Goal: Task Accomplishment & Management: Manage account settings

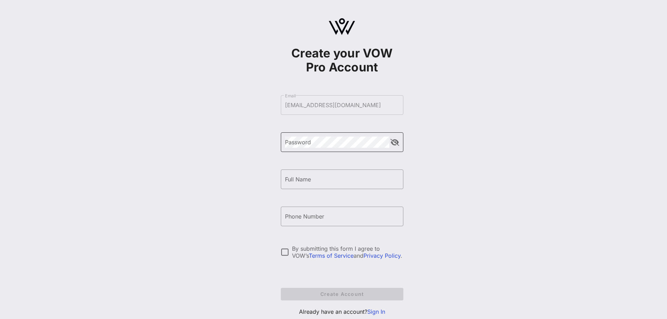
click at [305, 150] on div "Password" at bounding box center [337, 142] width 104 height 20
click at [300, 172] on div "Full Name" at bounding box center [342, 179] width 114 height 20
click at [340, 179] on input "[PERSON_NAME]" at bounding box center [342, 179] width 114 height 11
type input "[PERSON_NAME]"
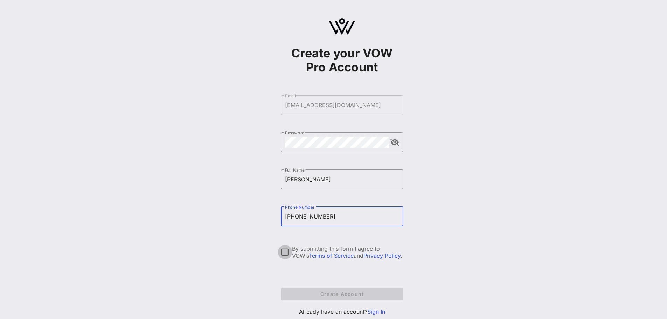
type input "[PHONE_NUMBER]"
click at [283, 255] on div at bounding box center [285, 252] width 12 height 12
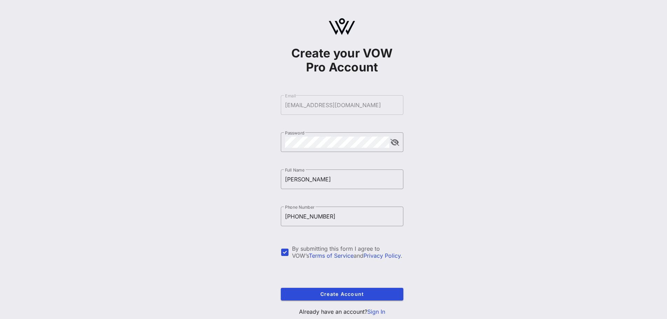
click at [311, 286] on form "​ Email [EMAIL_ADDRESS][DOMAIN_NAME] ​ Password ​ Full Name [PERSON_NAME] ​ Pho…" at bounding box center [342, 197] width 123 height 219
click at [311, 291] on span "Create Account" at bounding box center [341, 294] width 111 height 6
click at [398, 145] on button "append icon" at bounding box center [394, 142] width 9 height 7
click at [374, 109] on form "​ Email [EMAIL_ADDRESS][DOMAIN_NAME] The email has already been taken. ​ Passwo…" at bounding box center [342, 197] width 123 height 219
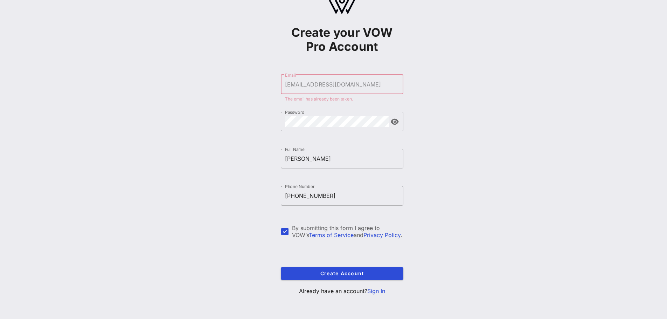
click at [378, 291] on link "Sign In" at bounding box center [376, 290] width 18 height 7
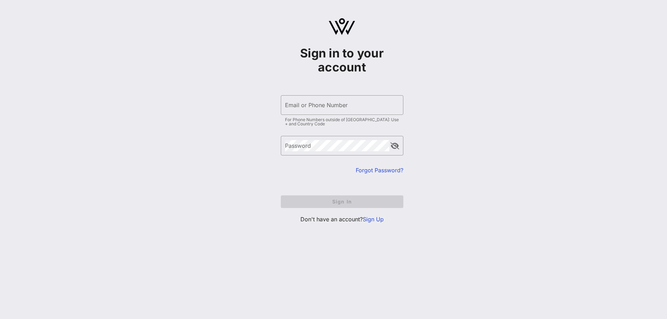
type input "[EMAIL_ADDRESS][DOMAIN_NAME]"
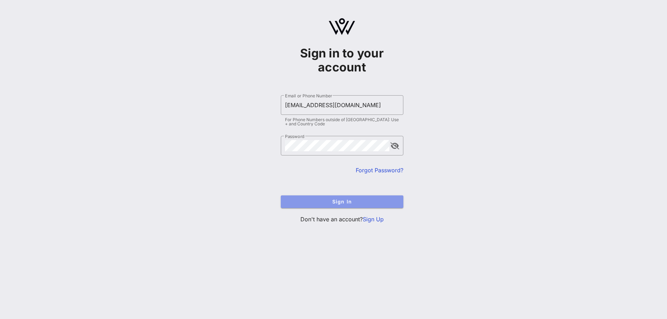
click at [349, 197] on button "Sign In" at bounding box center [342, 201] width 123 height 13
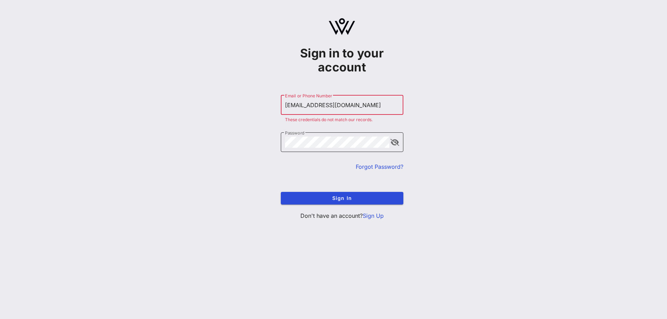
click at [400, 143] on div "​ Password" at bounding box center [342, 142] width 123 height 20
click at [395, 144] on button "append icon" at bounding box center [394, 142] width 9 height 7
click at [350, 200] on span "Sign In" at bounding box center [341, 198] width 111 height 6
click at [390, 147] on div "​ Password" at bounding box center [342, 142] width 123 height 20
click at [392, 145] on button "append icon" at bounding box center [395, 142] width 8 height 7
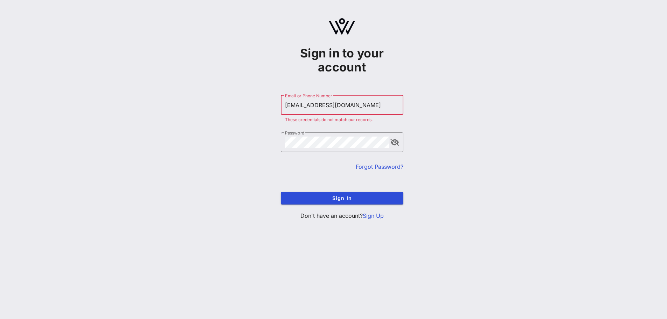
click at [395, 162] on div "​ Password" at bounding box center [342, 147] width 123 height 30
click at [397, 166] on link "Forgot Password?" at bounding box center [380, 166] width 48 height 7
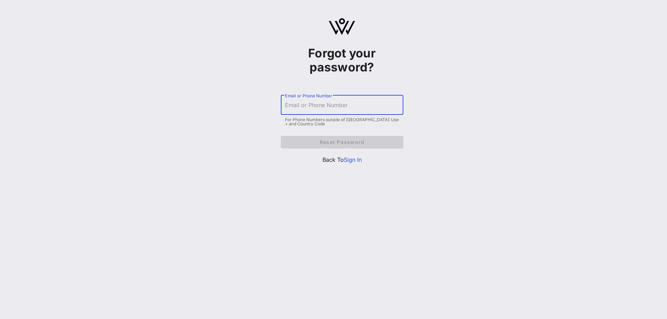
click at [354, 107] on input "Email or Phone Number" at bounding box center [342, 104] width 114 height 11
type input "a"
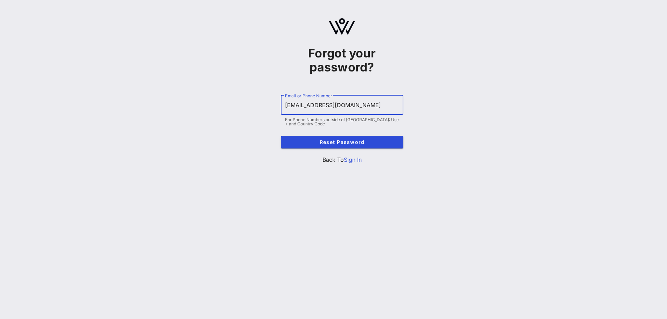
type input "[EMAIL_ADDRESS][DOMAIN_NAME]"
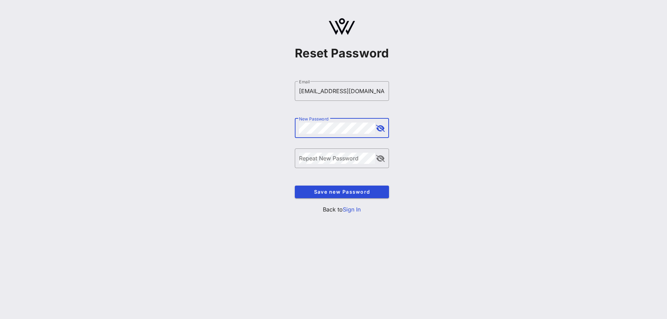
click at [383, 130] on button "append icon" at bounding box center [380, 128] width 9 height 7
click at [314, 151] on div "Repeat New Password" at bounding box center [337, 158] width 76 height 20
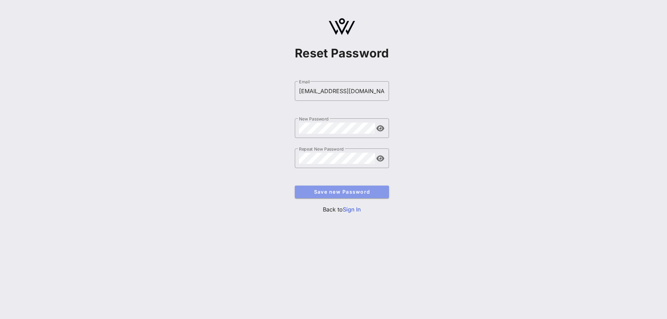
click at [321, 191] on span "Save new Password" at bounding box center [341, 192] width 83 height 6
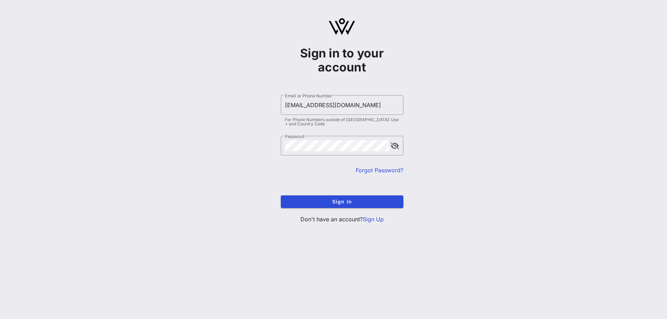
type input "[EMAIL_ADDRESS][DOMAIN_NAME]"
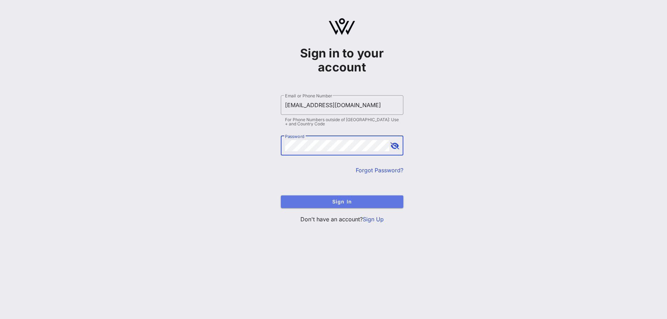
click at [386, 202] on span "Sign In" at bounding box center [341, 201] width 111 height 6
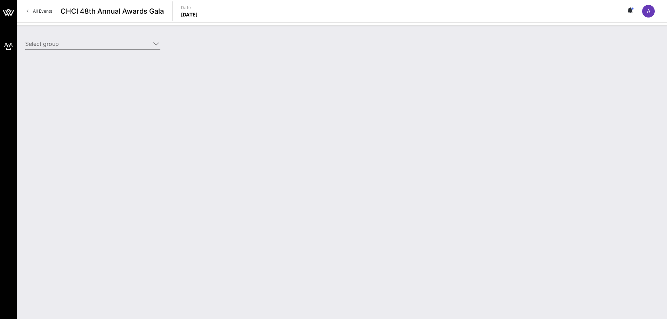
type input "Entertainment Software Association (ESA) (Entertainment Software Association (E…"
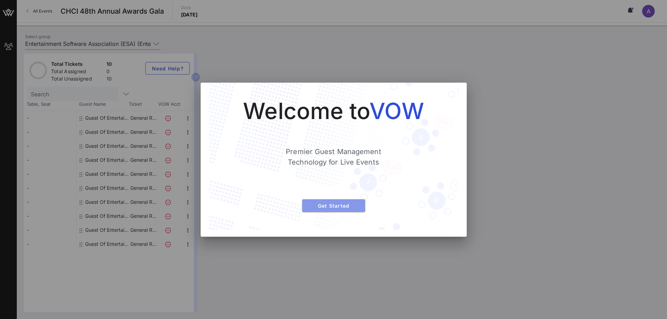
click at [343, 208] on span "Get Started" at bounding box center [334, 206] width 52 height 6
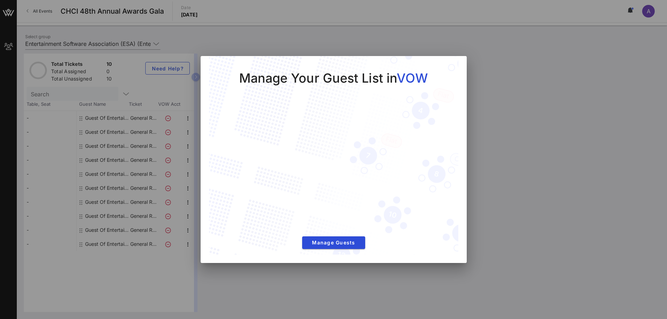
click at [510, 64] on div at bounding box center [333, 159] width 667 height 319
click at [230, 297] on div at bounding box center [333, 159] width 667 height 319
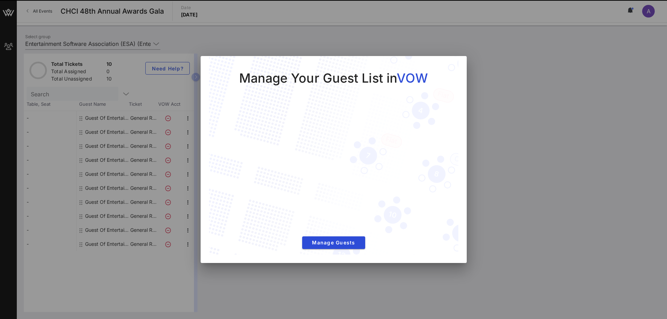
click at [460, 63] on div "Manage Your Guest List in VOW Manage Guests" at bounding box center [334, 159] width 266 height 207
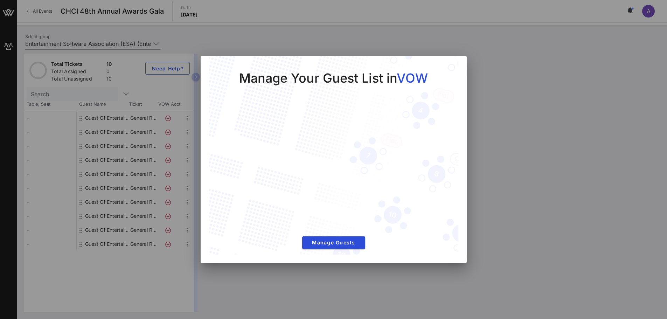
click at [302, 27] on div at bounding box center [333, 159] width 667 height 319
click at [518, 150] on div at bounding box center [333, 159] width 667 height 319
click at [451, 66] on div "Manage Your Guest List in VOW Manage Guests" at bounding box center [333, 156] width 249 height 200
click at [328, 246] on button "Manage Guests" at bounding box center [333, 242] width 63 height 13
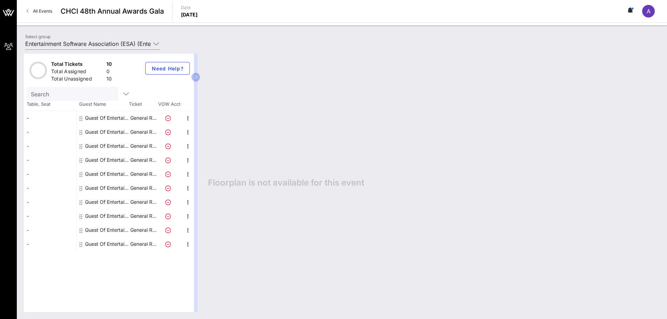
click at [165, 11] on div "All Events CHCI 48th Annual Awards Gala Date Thursday, Sep. 18, 2025 A" at bounding box center [342, 11] width 650 height 22
click at [150, 9] on span "CHCI 48th Annual Awards Gala" at bounding box center [112, 11] width 103 height 11
click at [48, 11] on span "All Events" at bounding box center [42, 10] width 19 height 5
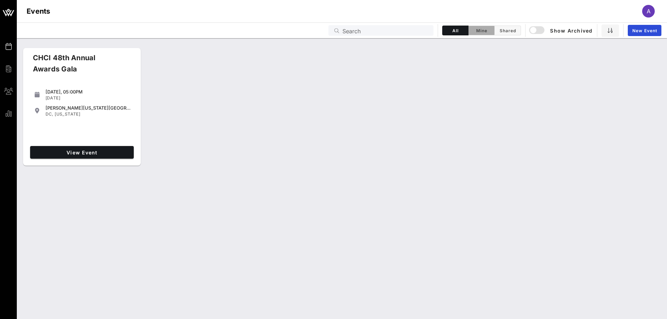
click at [483, 30] on span "Mine" at bounding box center [482, 30] width 18 height 5
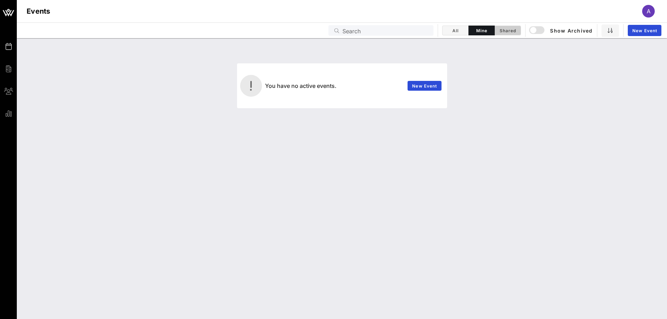
click at [496, 30] on button "Shared" at bounding box center [508, 31] width 26 height 10
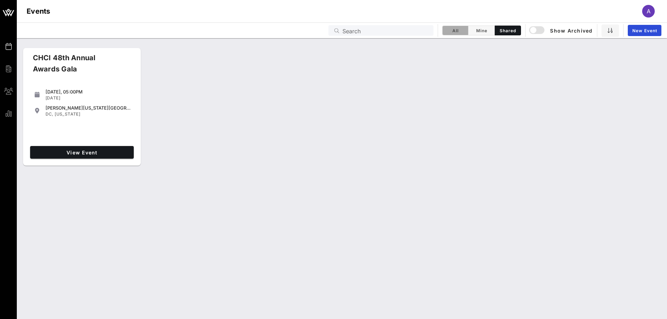
click at [449, 32] on span "All" at bounding box center [455, 30] width 17 height 5
click at [67, 149] on span "View Event" at bounding box center [82, 152] width 98 height 6
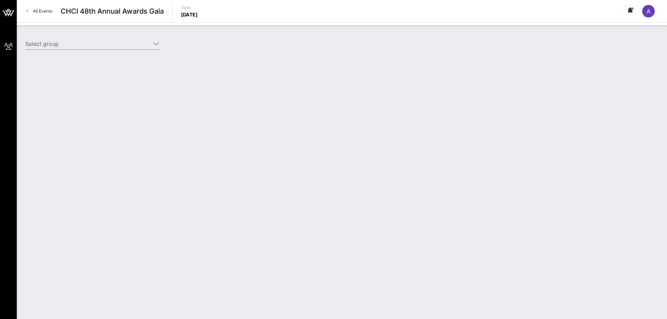
type input "Entertainment Software Association (ESA) (Entertainment Software Association (E…"
